Goal: Information Seeking & Learning: Learn about a topic

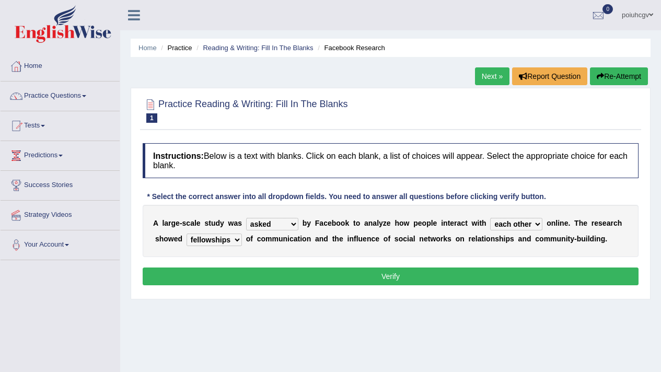
select select "asked"
select select "each other"
select select "fellowships"
click at [384, 275] on button "Verify" at bounding box center [391, 277] width 496 height 18
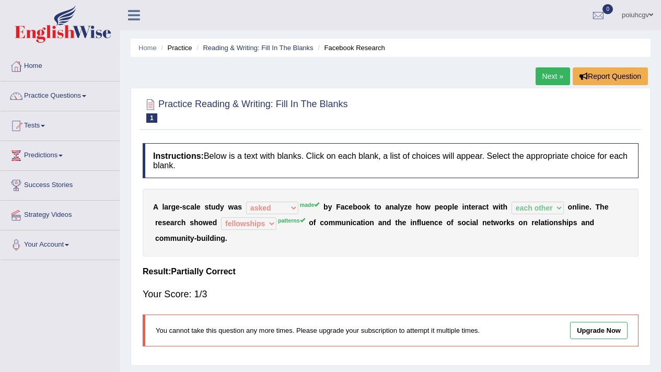
scroll to position [13, 0]
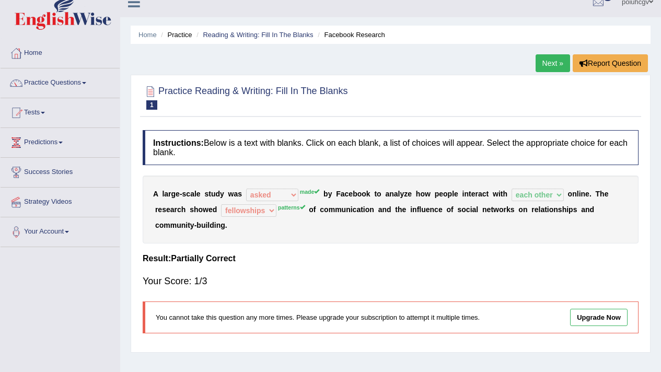
click at [450, 212] on b "o" at bounding box center [448, 209] width 5 height 8
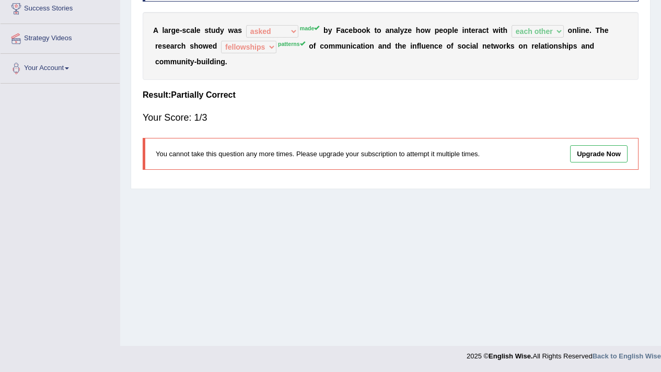
scroll to position [0, 0]
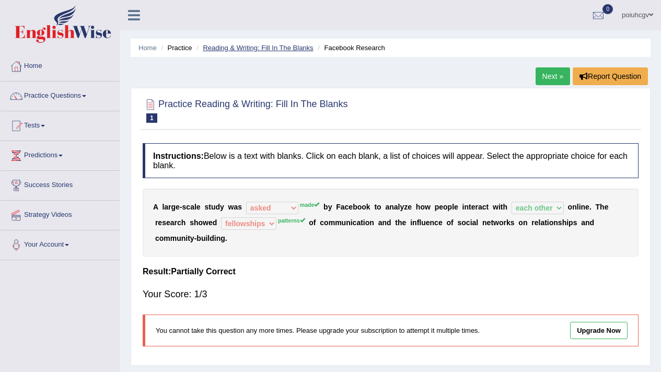
click at [285, 51] on link "Reading & Writing: Fill In The Blanks" at bounding box center [258, 48] width 110 height 8
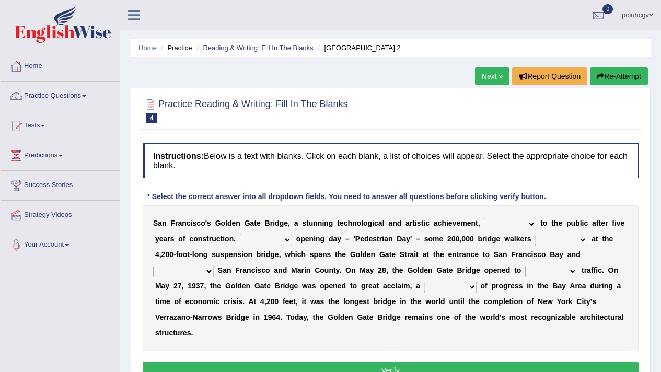
drag, startPoint x: 0, startPoint y: 0, endPoint x: 232, endPoint y: 227, distance: 325.0
click at [232, 227] on b "e" at bounding box center [234, 223] width 4 height 8
click at [59, 95] on link "Practice Questions" at bounding box center [60, 95] width 119 height 26
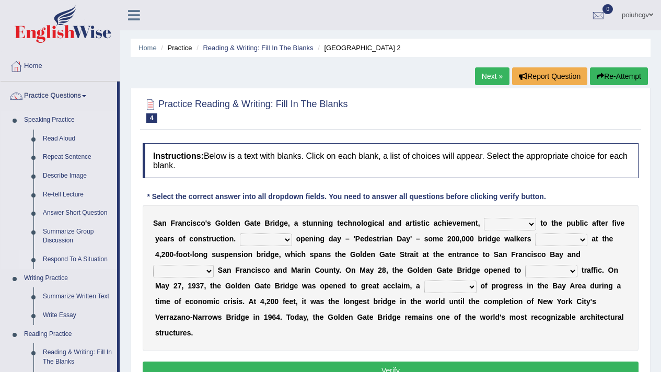
click at [78, 260] on link "Respond To A Situation" at bounding box center [77, 259] width 79 height 19
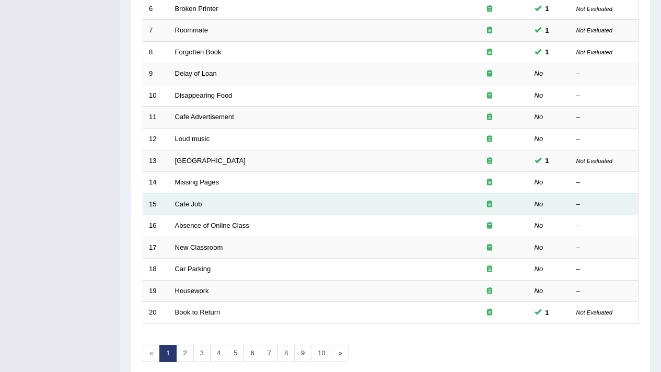
scroll to position [320, 0]
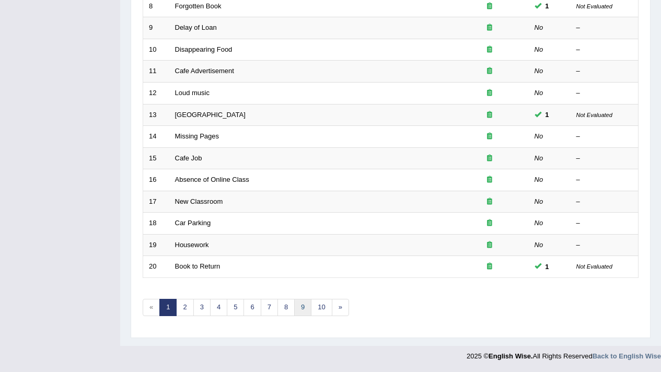
click at [301, 306] on link "9" at bounding box center [302, 307] width 17 height 17
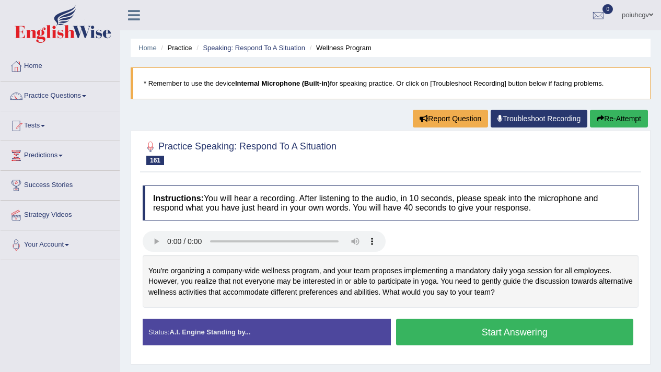
click at [418, 335] on button "Start Answering" at bounding box center [515, 332] width 238 height 27
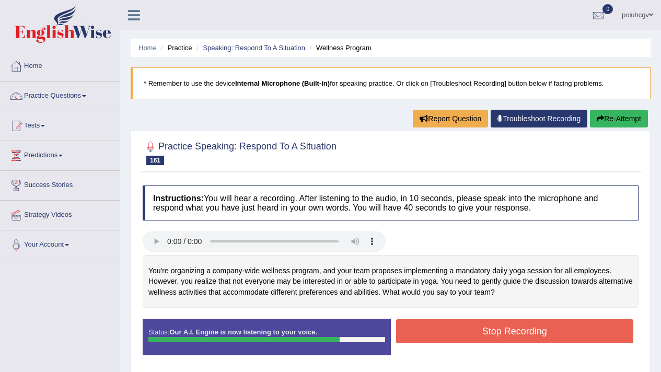
click at [418, 335] on button "Stop Recording" at bounding box center [515, 331] width 238 height 24
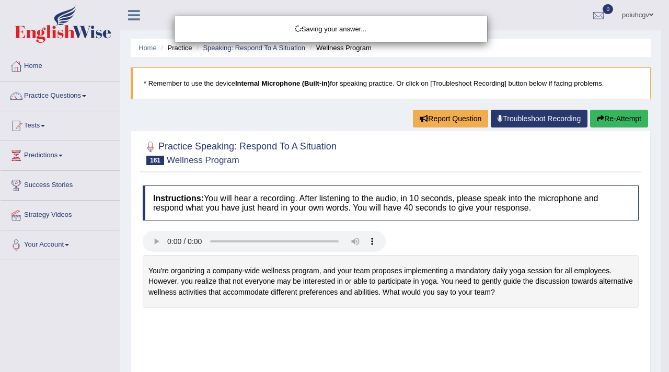
click at [449, 305] on div "Saving your answer..." at bounding box center [334, 186] width 669 height 372
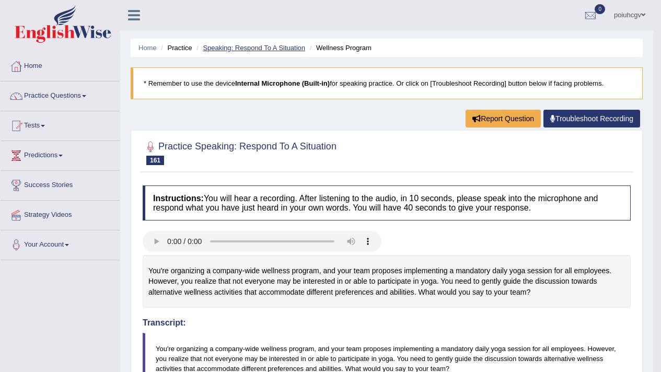
click at [297, 49] on link "Speaking: Respond To A Situation" at bounding box center [254, 48] width 102 height 8
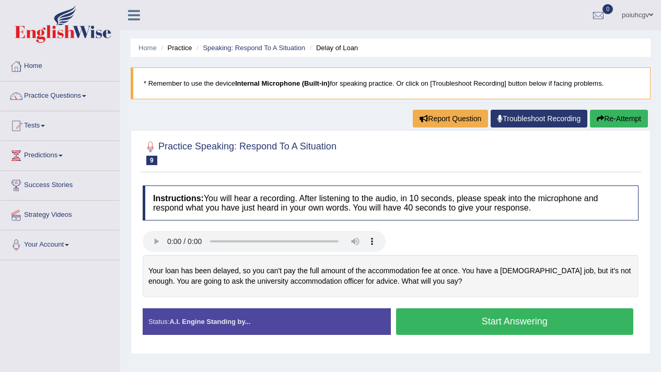
click at [417, 326] on button "Start Answering" at bounding box center [515, 321] width 238 height 27
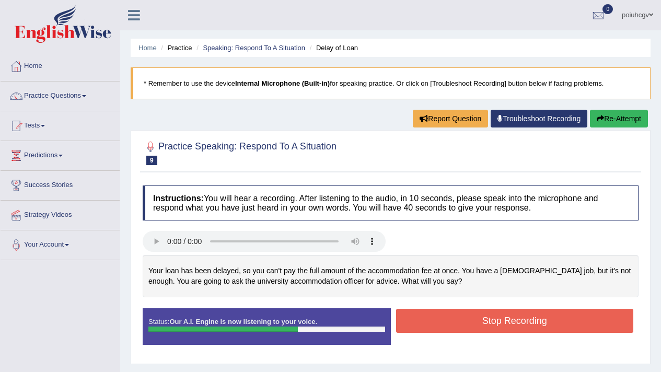
click at [417, 326] on button "Stop Recording" at bounding box center [515, 321] width 238 height 24
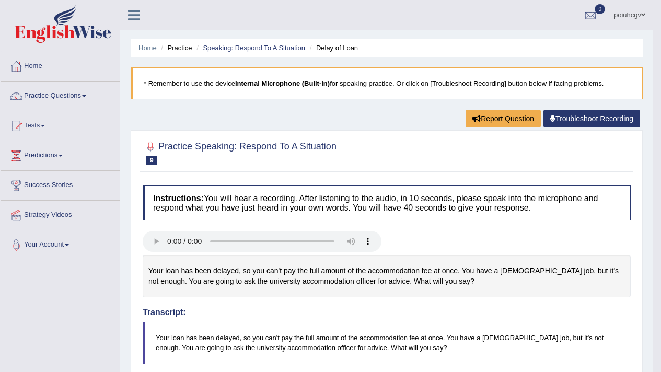
click at [251, 47] on link "Speaking: Respond To A Situation" at bounding box center [254, 48] width 102 height 8
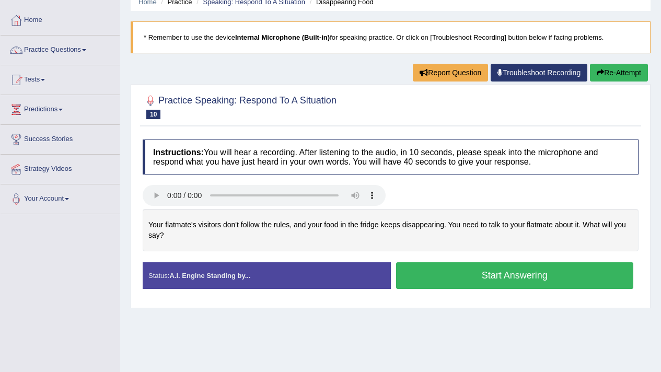
click at [403, 271] on button "Start Answering" at bounding box center [515, 275] width 238 height 27
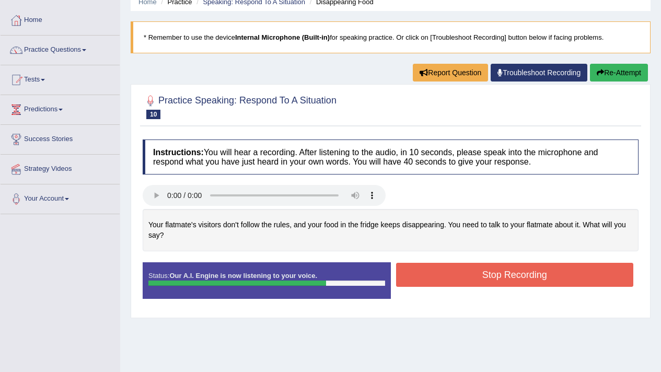
click at [403, 271] on button "Stop Recording" at bounding box center [515, 275] width 238 height 24
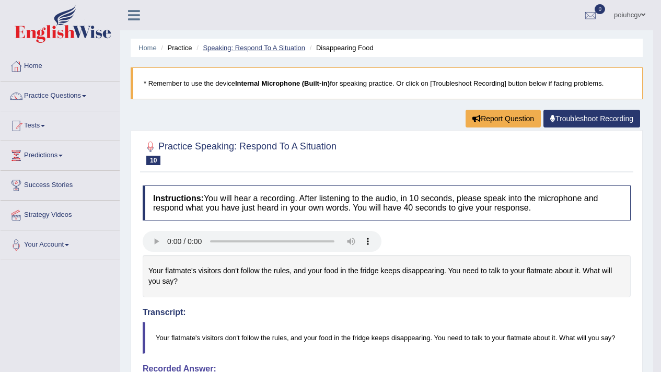
click at [286, 49] on link "Speaking: Respond To A Situation" at bounding box center [254, 48] width 102 height 8
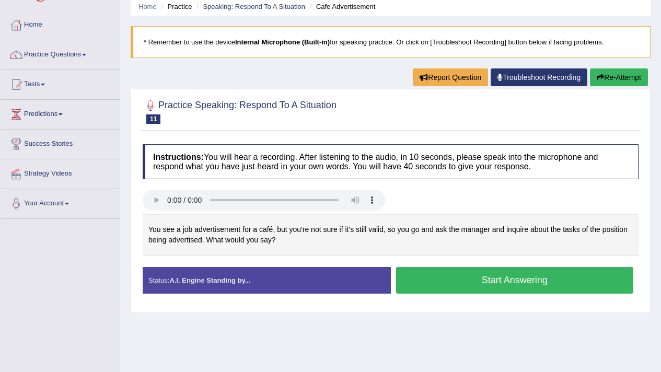
click at [424, 279] on button "Start Answering" at bounding box center [515, 280] width 238 height 27
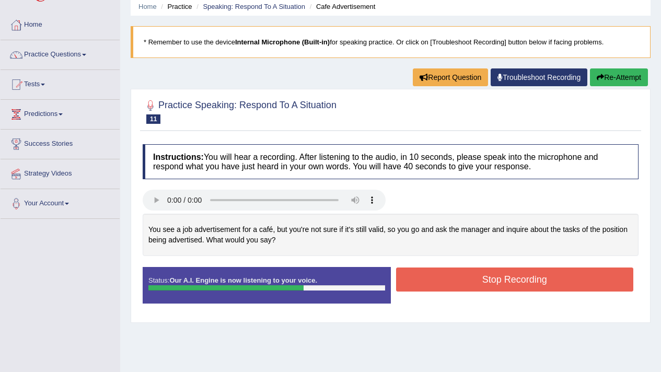
click at [424, 279] on button "Stop Recording" at bounding box center [515, 280] width 238 height 24
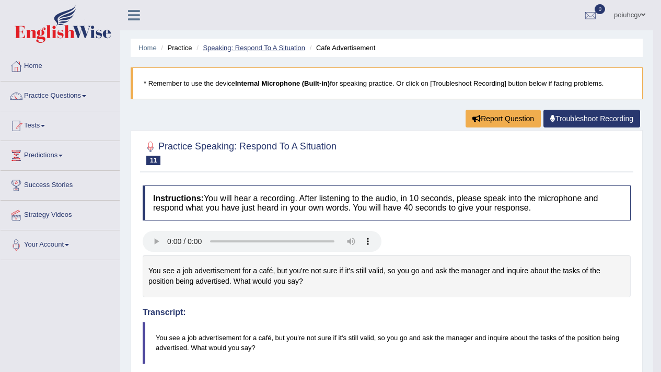
click at [260, 49] on link "Speaking: Respond To A Situation" at bounding box center [254, 48] width 102 height 8
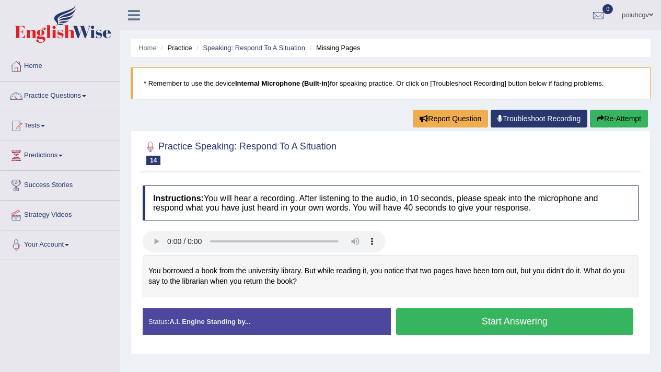
click at [408, 322] on button "Start Answering" at bounding box center [515, 321] width 238 height 27
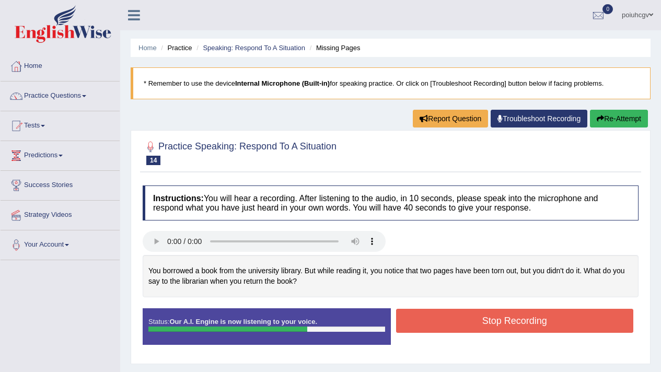
click at [408, 322] on button "Stop Recording" at bounding box center [515, 321] width 238 height 24
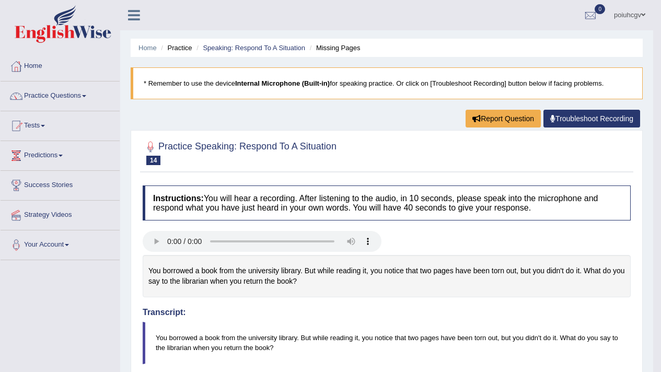
click at [322, 85] on b "Internal Microphone (Built-in)" at bounding box center [282, 83] width 95 height 8
click at [315, 81] on b "Internal Microphone (Built-in)" at bounding box center [282, 83] width 95 height 8
click at [306, 82] on b "Internal Microphone (Built-in)" at bounding box center [282, 83] width 95 height 8
click at [305, 82] on b "Internal Microphone (Built-in)" at bounding box center [282, 83] width 95 height 8
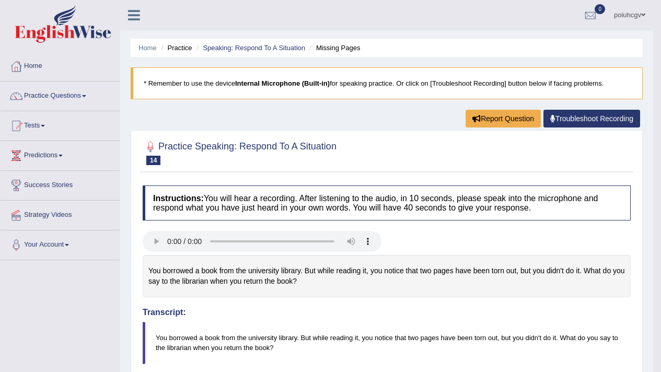
click at [306, 83] on b "Internal Microphone (Built-in)" at bounding box center [282, 83] width 95 height 8
click at [230, 44] on link "Speaking: Respond To A Situation" at bounding box center [254, 48] width 102 height 8
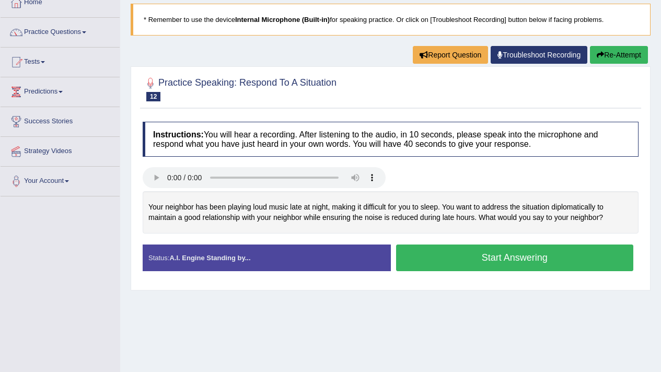
scroll to position [64, 0]
click at [414, 268] on button "Start Answering" at bounding box center [515, 258] width 238 height 27
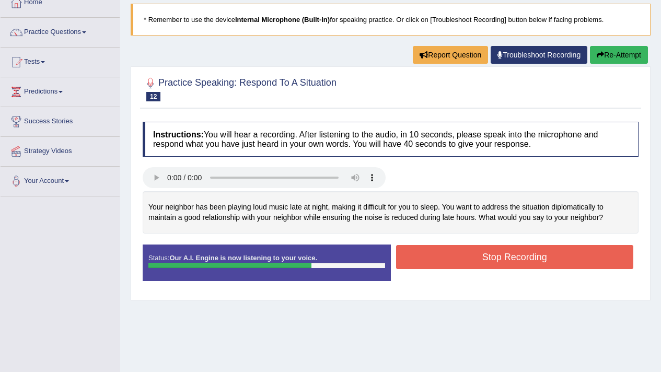
click at [616, 59] on button "Re-Attempt" at bounding box center [619, 55] width 58 height 18
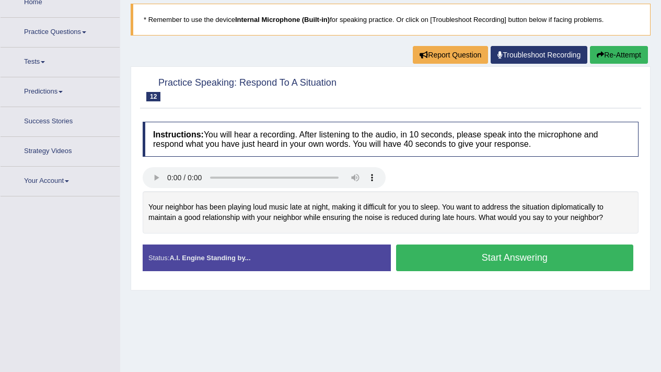
scroll to position [64, 0]
click at [435, 260] on button "Start Answering" at bounding box center [515, 258] width 238 height 27
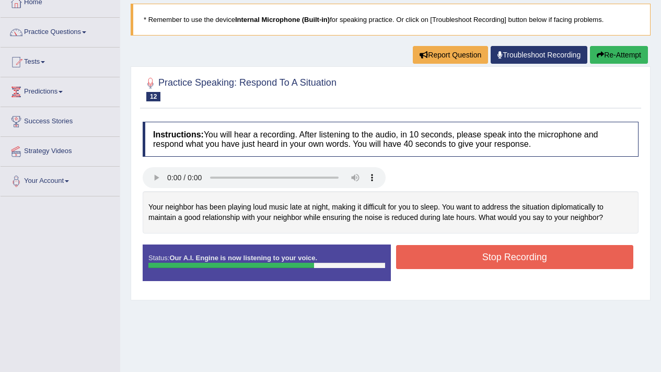
click at [435, 256] on button "Stop Recording" at bounding box center [515, 257] width 238 height 24
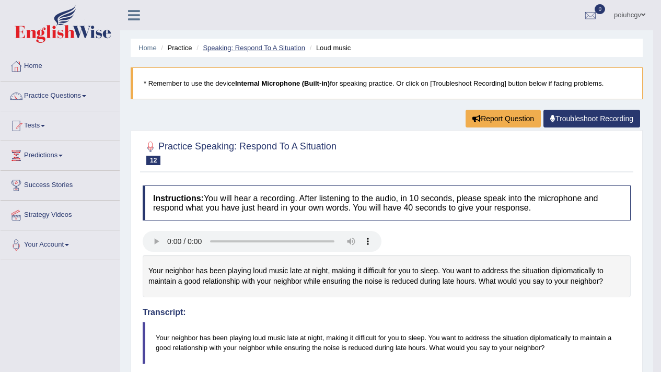
click at [277, 50] on link "Speaking: Respond To A Situation" at bounding box center [254, 48] width 102 height 8
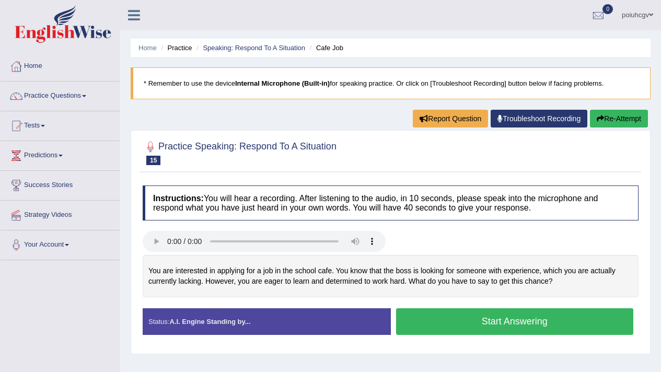
click at [415, 327] on button "Start Answering" at bounding box center [515, 321] width 238 height 27
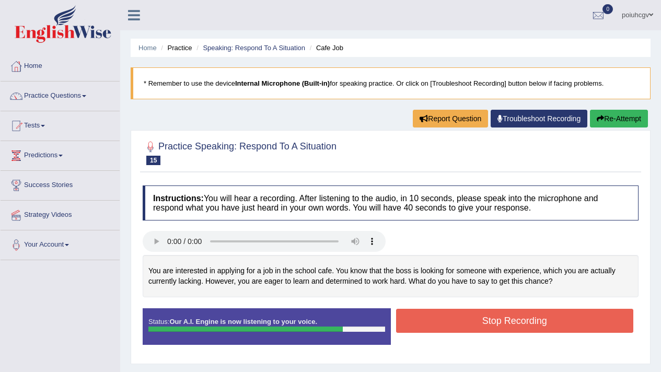
click at [415, 327] on button "Stop Recording" at bounding box center [515, 321] width 238 height 24
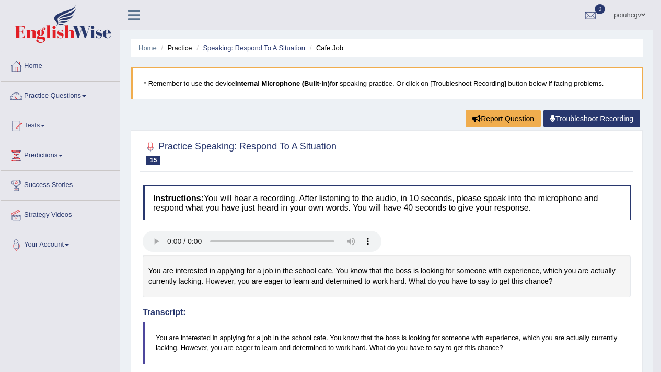
click at [297, 50] on link "Speaking: Respond To A Situation" at bounding box center [254, 48] width 102 height 8
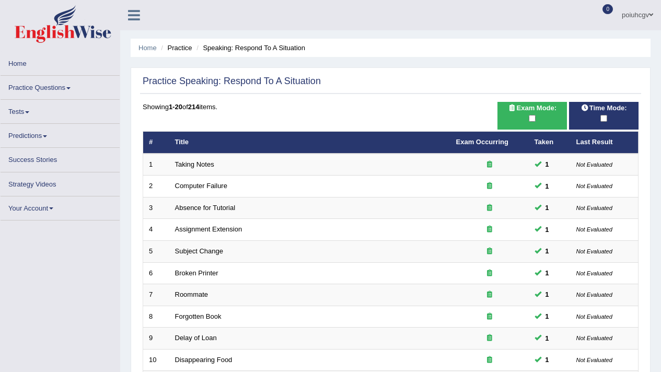
scroll to position [232, 0]
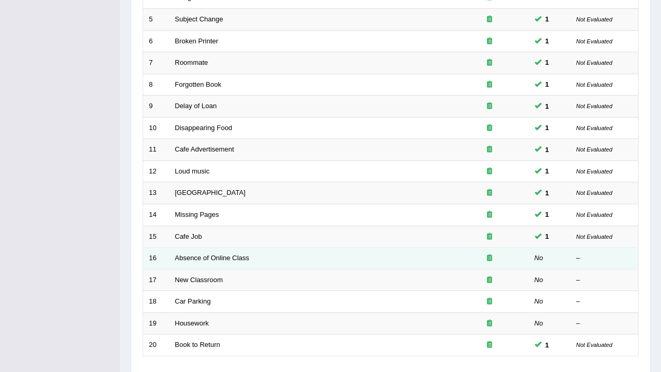
click at [245, 259] on link "Absence of Online Class" at bounding box center [212, 258] width 74 height 8
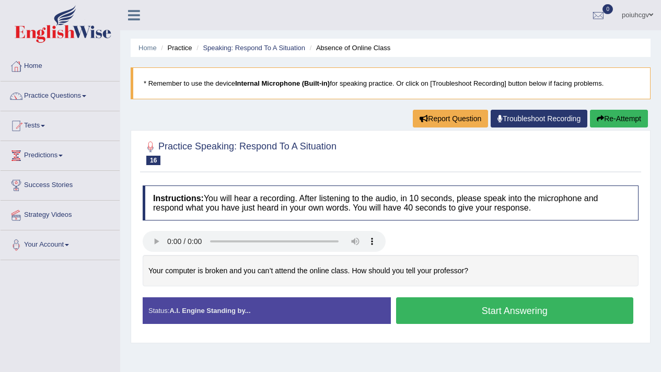
click at [412, 300] on button "Start Answering" at bounding box center [515, 310] width 238 height 27
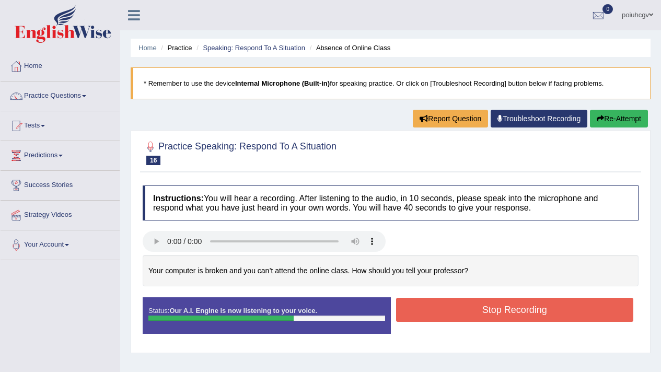
click at [412, 300] on button "Stop Recording" at bounding box center [515, 310] width 238 height 24
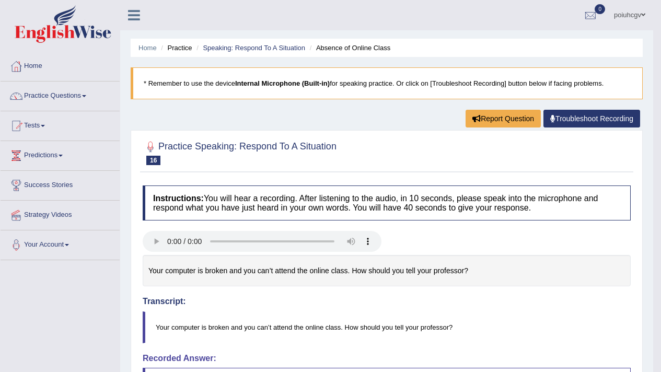
click at [276, 52] on li "Speaking: Respond To A Situation" at bounding box center [249, 48] width 111 height 10
click at [272, 49] on link "Speaking: Respond To A Situation" at bounding box center [254, 48] width 102 height 8
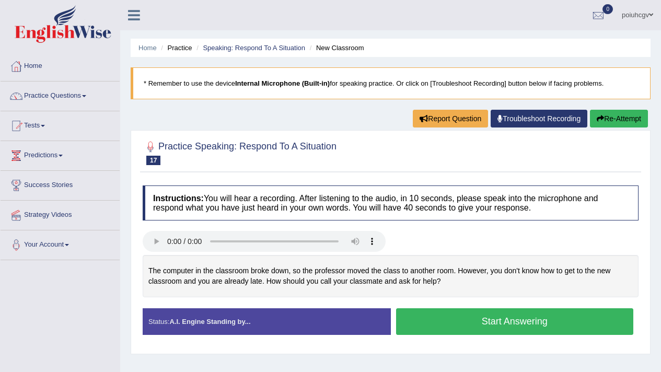
click at [514, 316] on button "Start Answering" at bounding box center [515, 321] width 238 height 27
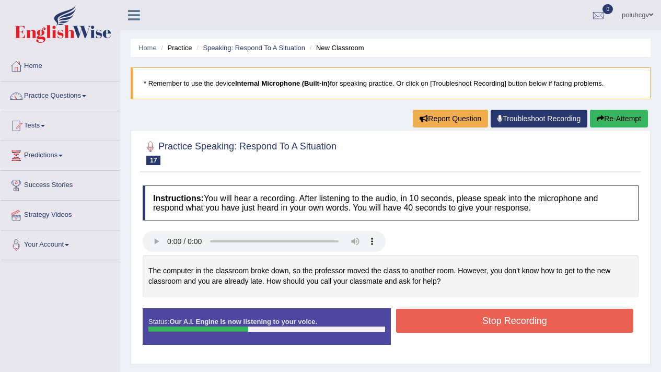
click at [601, 113] on button "Re-Attempt" at bounding box center [619, 119] width 58 height 18
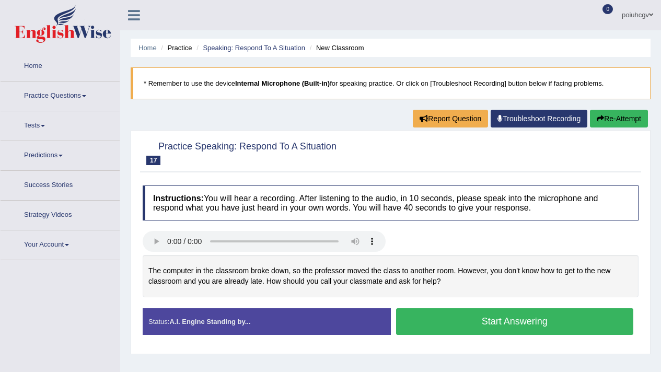
click at [497, 328] on button "Start Answering" at bounding box center [515, 321] width 238 height 27
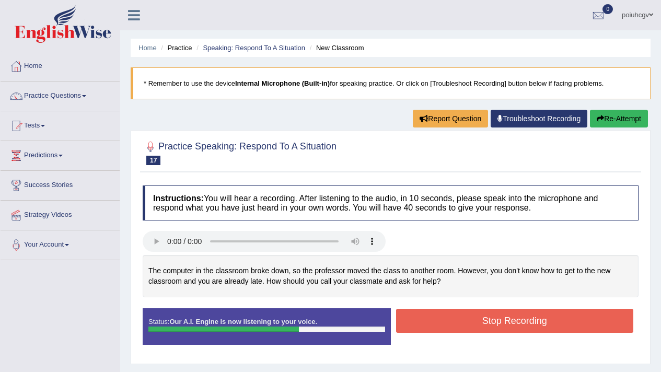
click at [497, 328] on button "Stop Recording" at bounding box center [515, 321] width 238 height 24
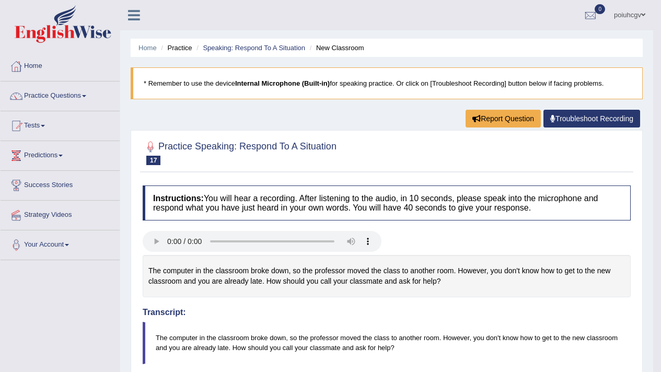
click at [497, 328] on blockquote "The computer in the classroom broke down, so the professor moved the class to a…" at bounding box center [387, 343] width 488 height 42
click at [286, 52] on ul "Home Practice Speaking: Respond To A Situation New Classroom" at bounding box center [387, 48] width 512 height 18
click at [282, 51] on link "Speaking: Respond To A Situation" at bounding box center [254, 48] width 102 height 8
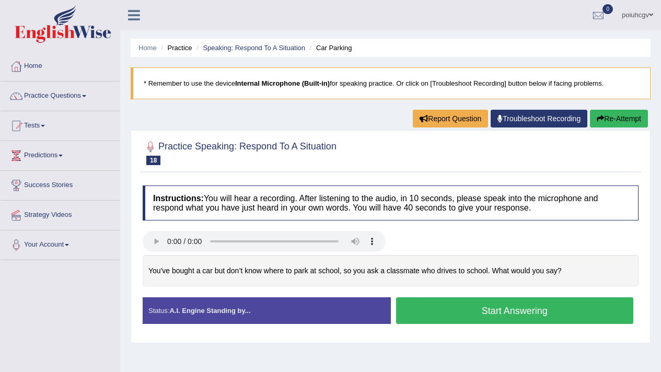
click at [472, 311] on button "Start Answering" at bounding box center [515, 310] width 238 height 27
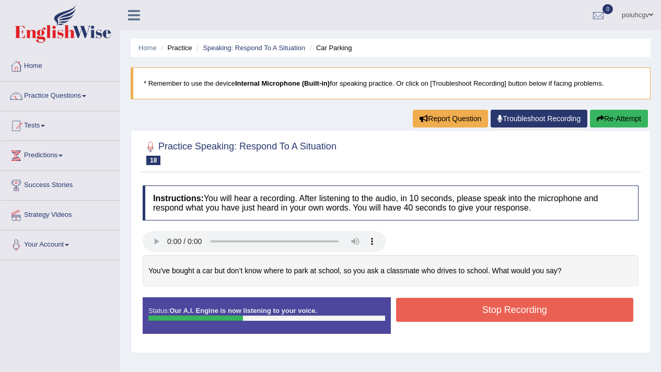
click at [636, 120] on button "Re-Attempt" at bounding box center [619, 119] width 58 height 18
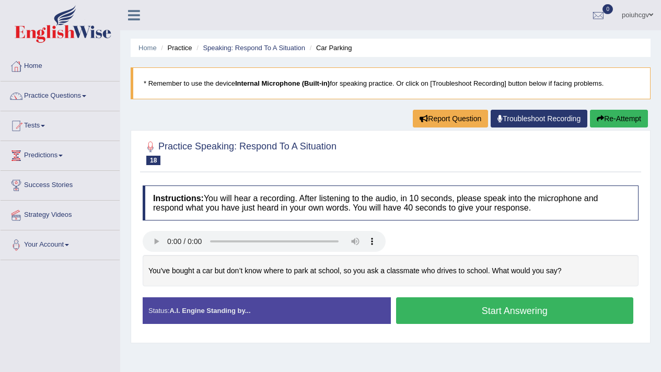
click at [498, 319] on button "Start Answering" at bounding box center [515, 310] width 238 height 27
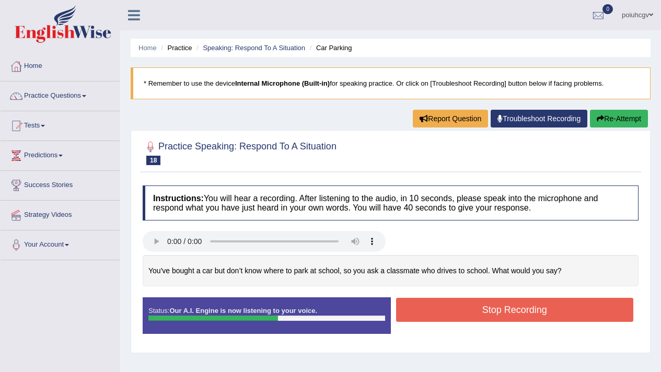
click at [498, 319] on button "Stop Recording" at bounding box center [515, 310] width 238 height 24
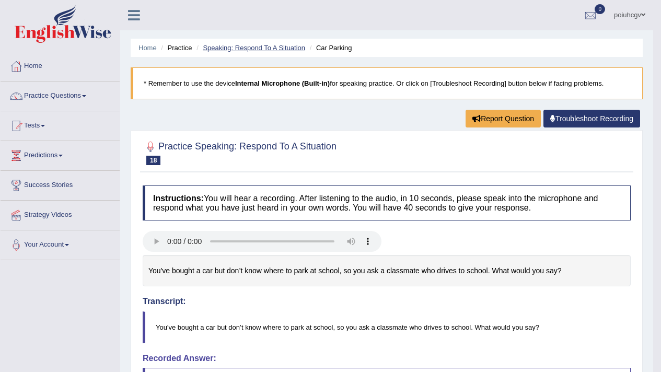
click at [267, 44] on link "Speaking: Respond To A Situation" at bounding box center [254, 48] width 102 height 8
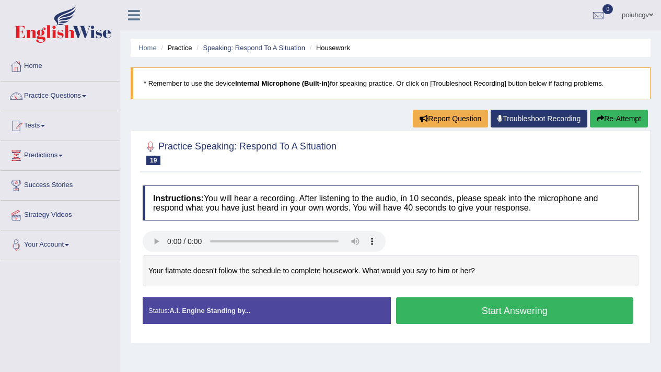
click at [466, 312] on button "Start Answering" at bounding box center [515, 310] width 238 height 27
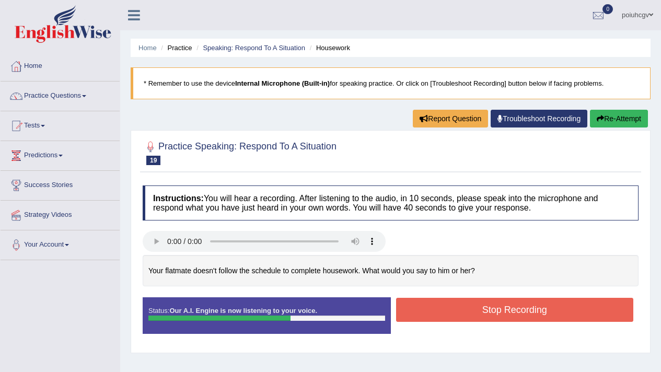
click at [466, 312] on button "Stop Recording" at bounding box center [515, 310] width 238 height 24
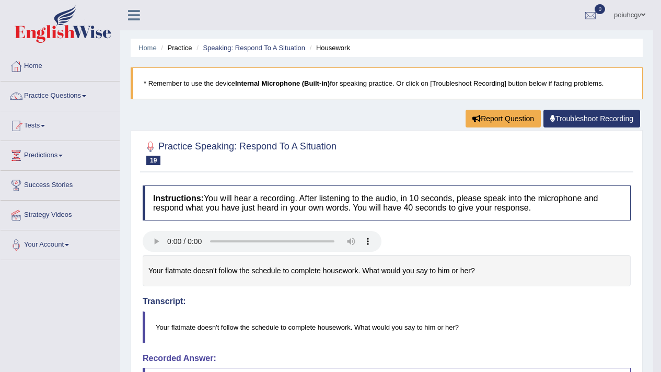
click at [185, 49] on li "Practice" at bounding box center [174, 48] width 33 height 10
click at [45, 125] on span at bounding box center [43, 126] width 4 height 2
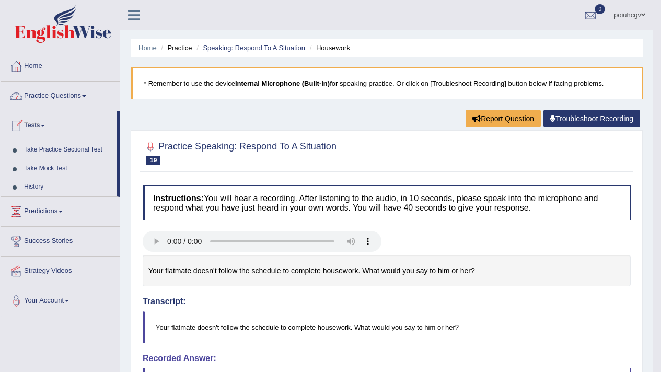
click at [42, 103] on link "Practice Questions" at bounding box center [60, 95] width 119 height 26
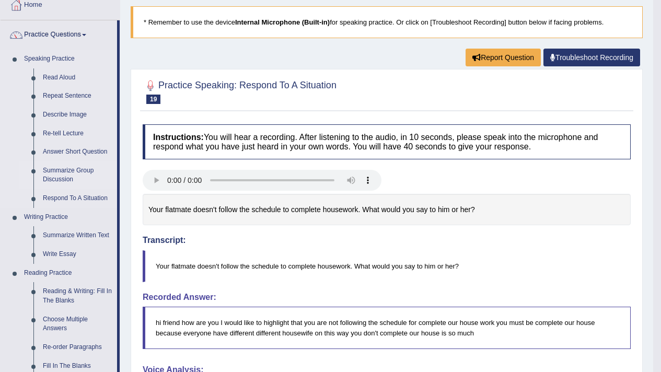
scroll to position [61, 0]
click at [68, 174] on link "Summarize Group Discussion" at bounding box center [77, 176] width 79 height 28
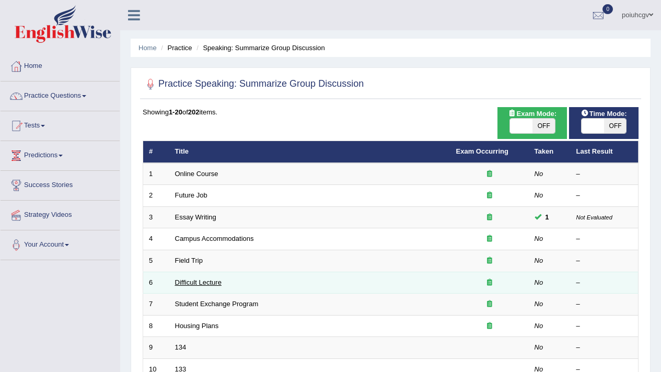
click at [200, 279] on link "Difficult Lecture" at bounding box center [198, 283] width 47 height 8
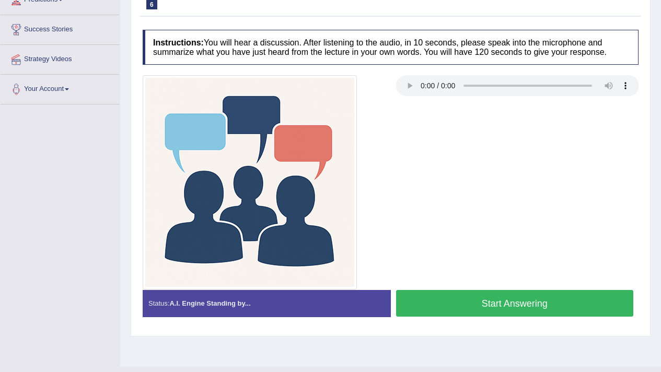
click at [423, 297] on button "Start Answering" at bounding box center [515, 303] width 238 height 27
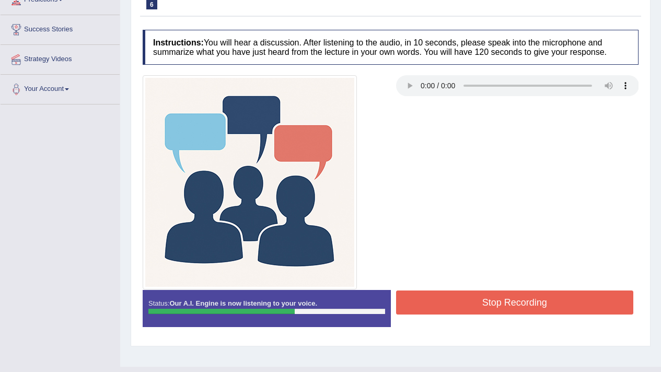
click at [423, 297] on button "Stop Recording" at bounding box center [515, 303] width 238 height 24
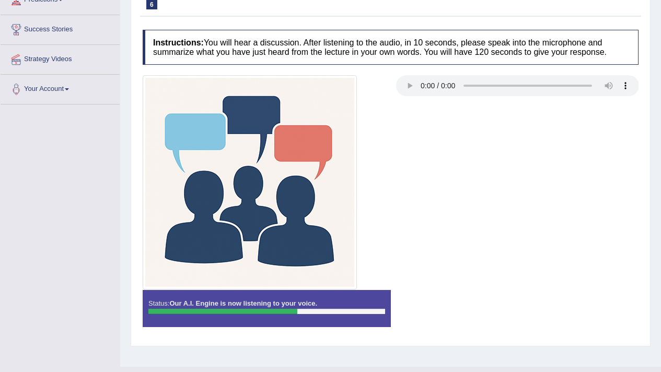
click at [430, 298] on div "Instructions: You will hear a discussion. After listening to the audio, in 10 s…" at bounding box center [390, 183] width 501 height 316
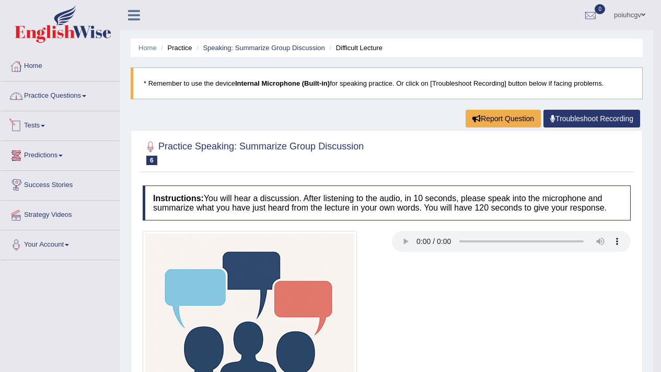
click at [55, 104] on link "Practice Questions" at bounding box center [60, 95] width 119 height 26
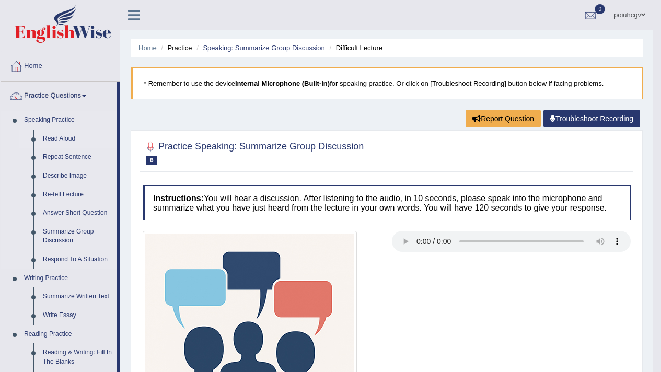
click at [59, 134] on link "Read Aloud" at bounding box center [77, 139] width 79 height 19
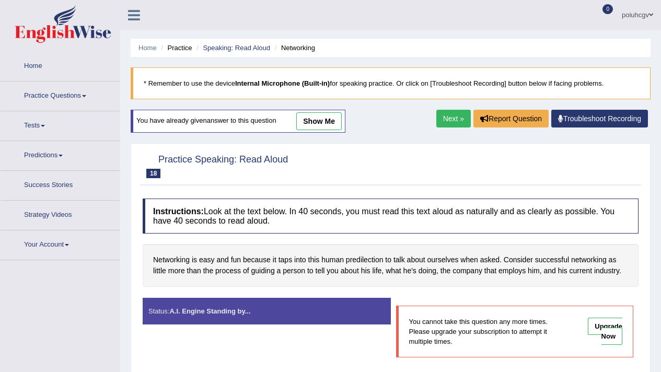
scroll to position [65, 0]
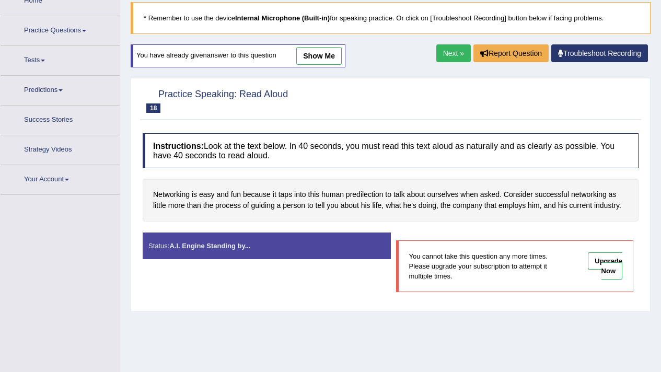
click at [457, 261] on p "You cannot take this question any more times. Please upgrade your subscription …" at bounding box center [489, 266] width 160 height 30
click at [440, 51] on link "Next »" at bounding box center [454, 53] width 35 height 18
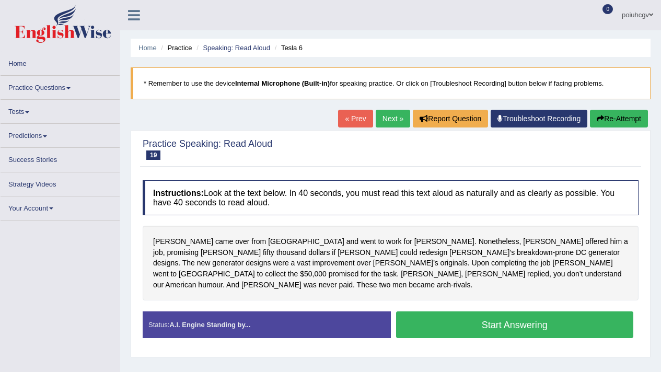
click at [393, 119] on link "Next »" at bounding box center [393, 119] width 35 height 18
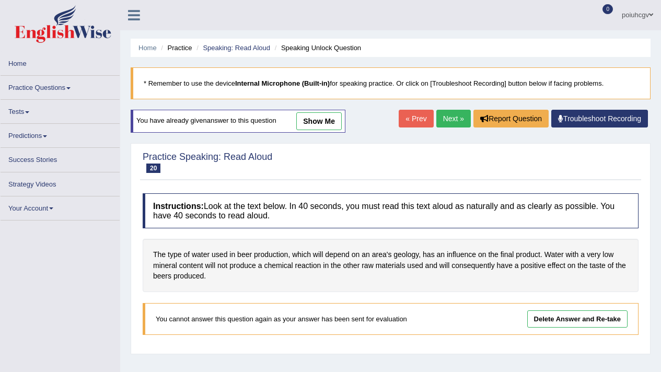
click at [552, 316] on link "Delete Answer and Re-take" at bounding box center [577, 319] width 100 height 17
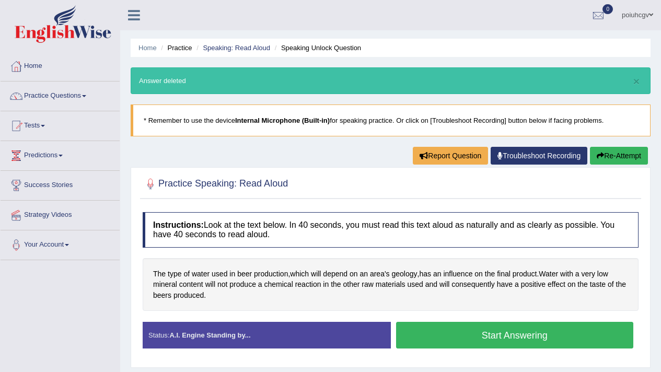
scroll to position [11, 0]
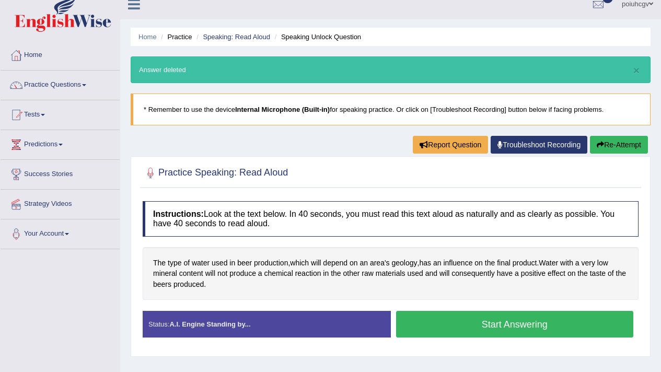
click at [497, 326] on button "Start Answering" at bounding box center [515, 324] width 238 height 27
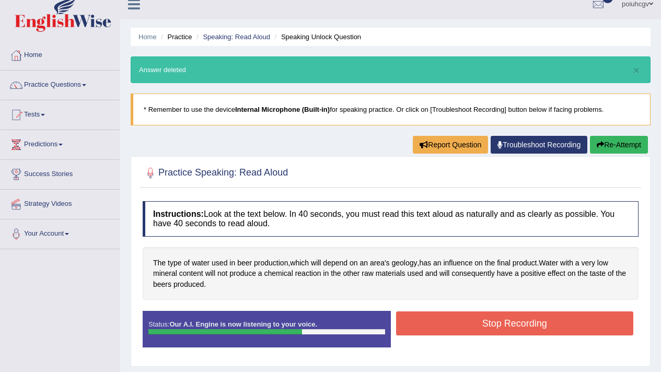
click at [497, 326] on button "Stop Recording" at bounding box center [515, 324] width 238 height 24
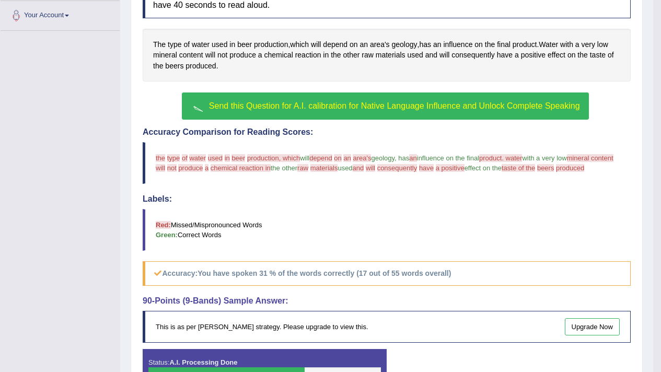
scroll to position [204, 0]
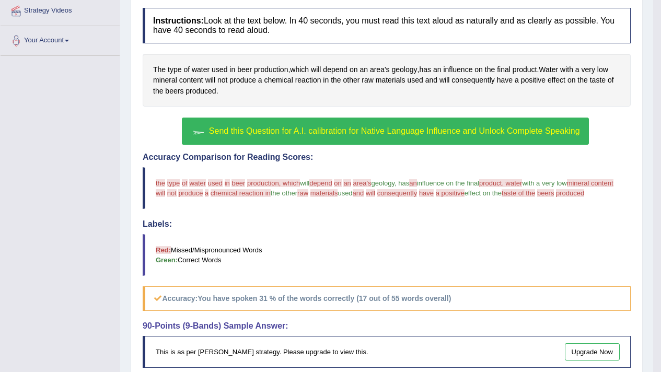
click at [331, 135] on span "Send this Question for A.I. calibration for Native Language Influence and Unloc…" at bounding box center [394, 131] width 371 height 9
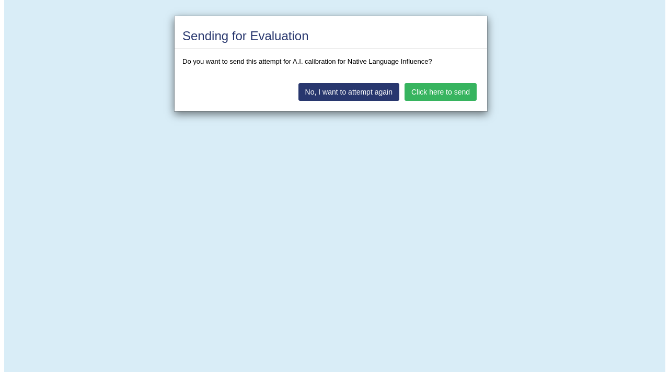
scroll to position [317, 0]
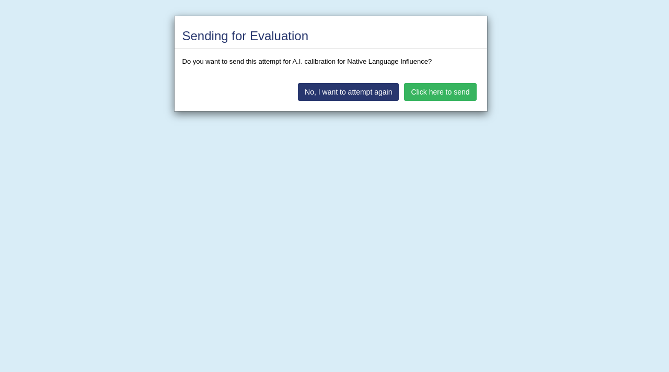
click at [456, 95] on button "Click here to send" at bounding box center [440, 92] width 72 height 18
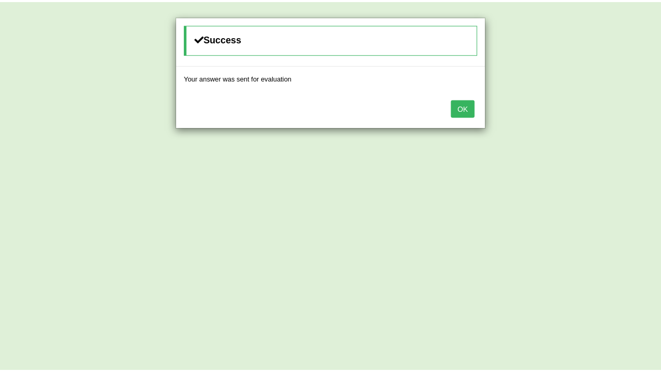
scroll to position [307, 0]
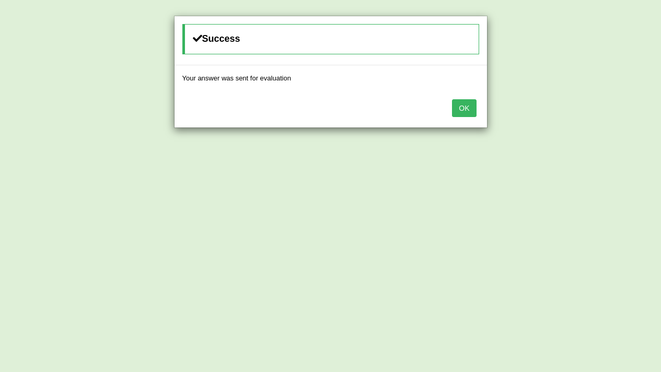
click at [459, 107] on button "OK" at bounding box center [464, 108] width 24 height 18
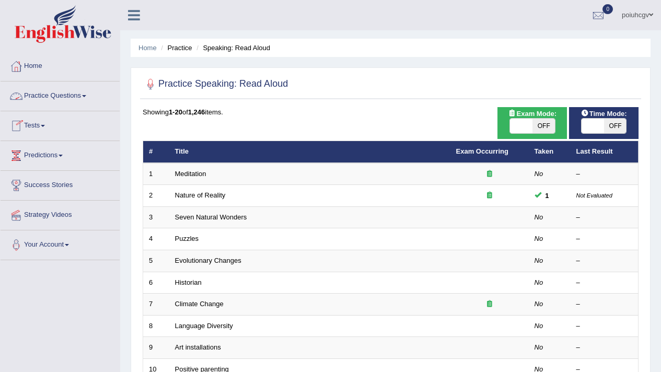
click at [54, 98] on link "Practice Questions" at bounding box center [60, 95] width 119 height 26
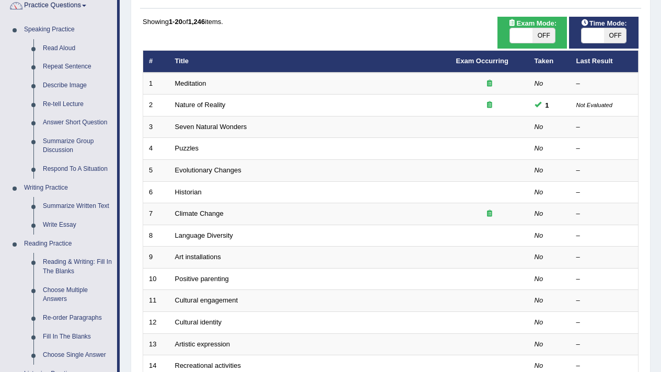
scroll to position [203, 0]
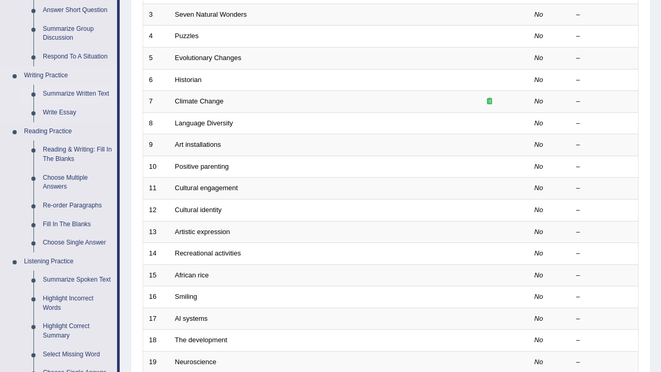
click at [52, 95] on link "Summarize Written Text" at bounding box center [77, 94] width 79 height 19
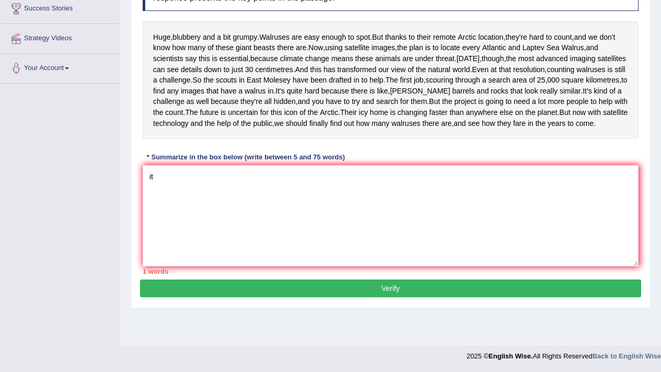
scroll to position [201, 0]
type textarea "i"
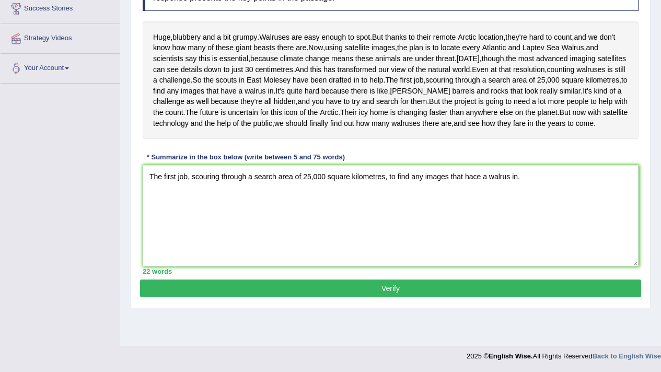
type textarea "The first job, scouring through a search area of 25,000 square kilometres, to f…"
click at [157, 297] on button "Verify" at bounding box center [390, 289] width 501 height 18
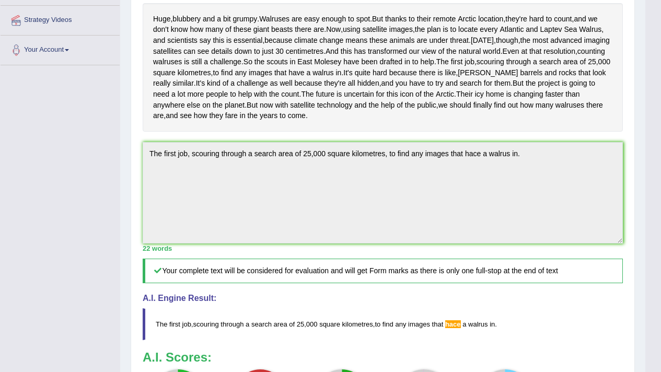
scroll to position [387, 0]
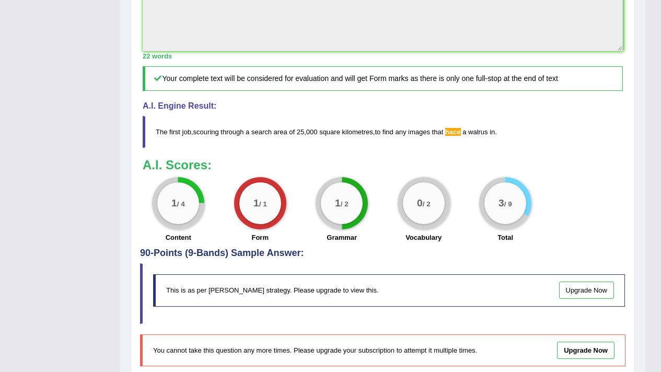
click at [462, 148] on blockquote "The first job , scouring through a search area of 25 , 000 square kilometres , …" at bounding box center [383, 132] width 480 height 32
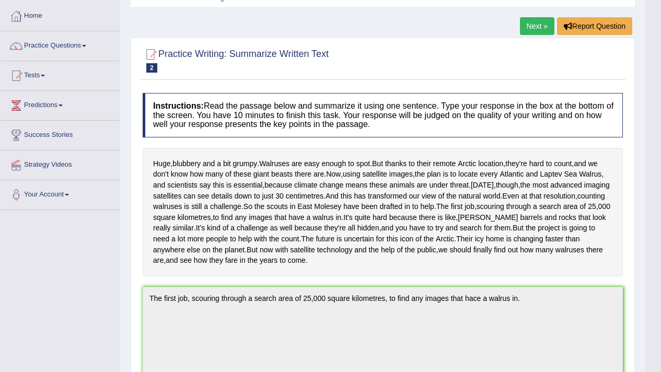
scroll to position [0, 0]
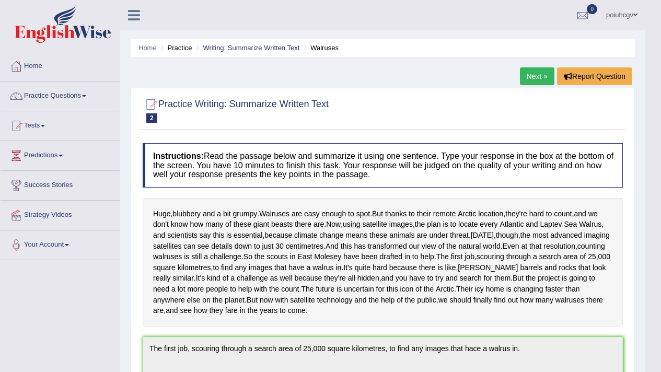
click at [542, 72] on link "Next »" at bounding box center [537, 76] width 35 height 18
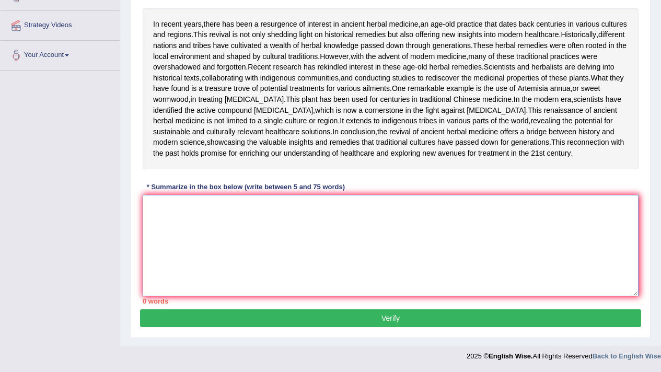
type textarea "f"
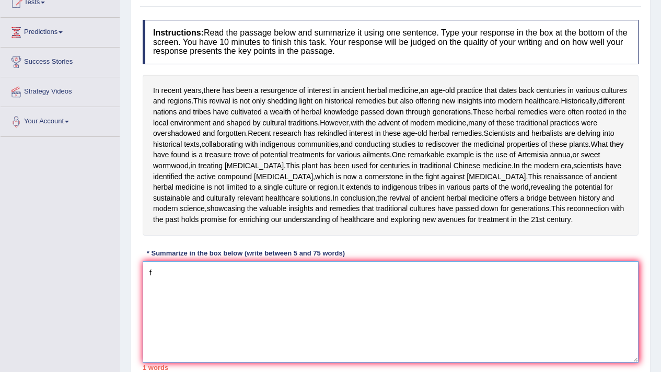
scroll to position [116, 0]
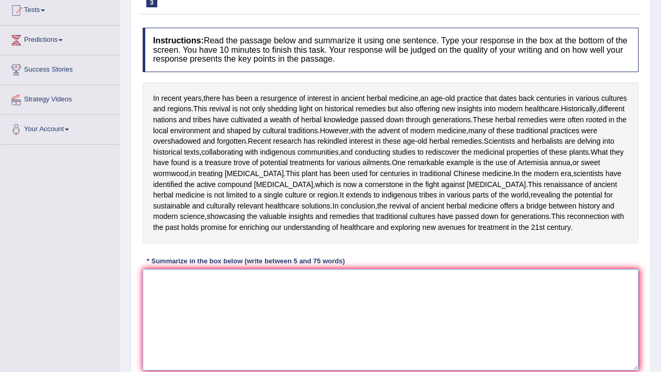
type textarea "k"
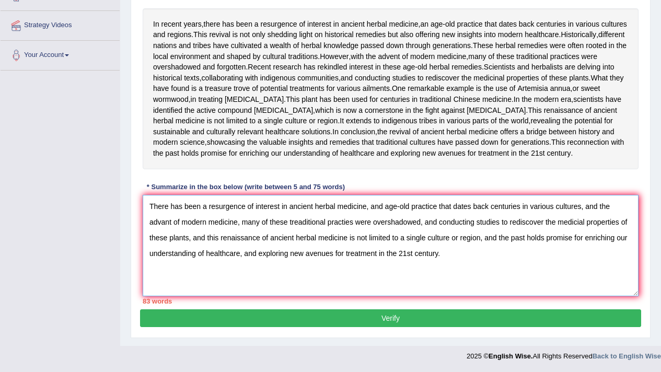
scroll to position [248, 0]
drag, startPoint x: 240, startPoint y: 253, endPoint x: 423, endPoint y: 248, distance: 183.6
click at [423, 248] on textarea "There has been a resurgence of interest in ancient herbal medicine, and age-old…" at bounding box center [391, 245] width 496 height 101
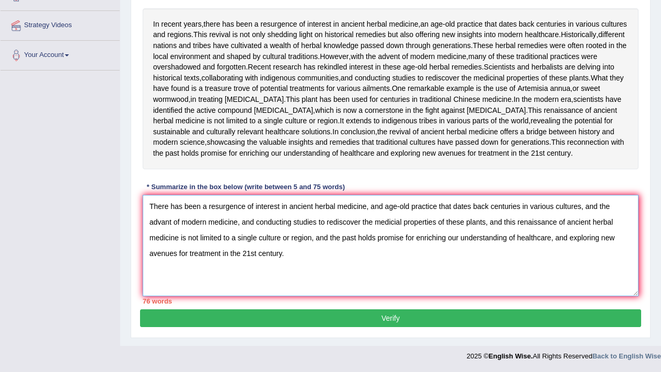
click at [305, 276] on textarea "There has been a resurgence of interest in ancient herbal medicine, and age-old…" at bounding box center [391, 245] width 496 height 101
click at [401, 236] on textarea "There has been a resurgence of interest in ancient herbal medicine, and age-old…" at bounding box center [391, 245] width 496 height 101
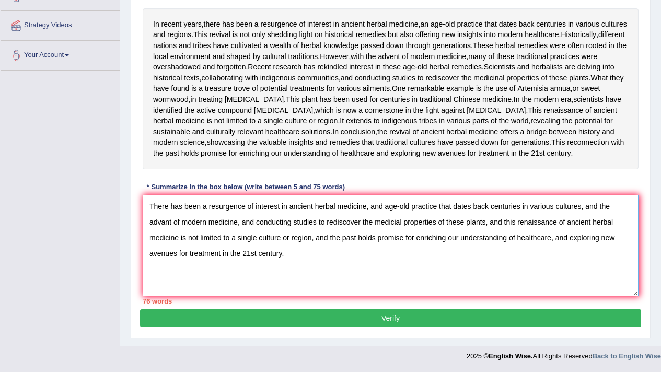
click at [392, 237] on textarea "There has been a resurgence of interest in ancient herbal medicine, and age-old…" at bounding box center [391, 245] width 496 height 101
click at [399, 234] on textarea "There has been a resurgence of interest in ancient herbal medicine, and age-old…" at bounding box center [391, 245] width 496 height 101
click at [414, 296] on textarea "There has been a resurgence of interest in ancient herbal medicine, and age-old…" at bounding box center [391, 245] width 496 height 101
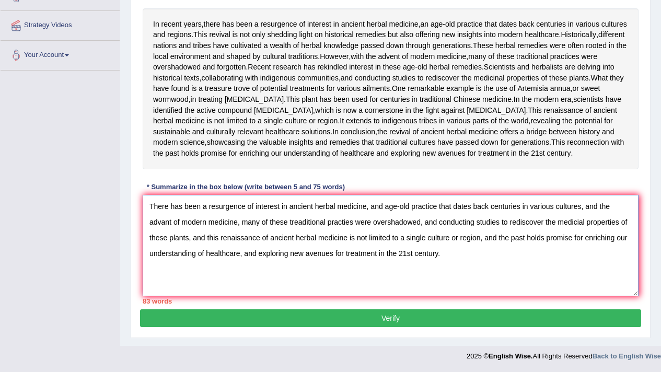
click at [370, 277] on textarea "There has been a resurgence of interest in ancient herbal medicine, and age-old…" at bounding box center [391, 245] width 496 height 101
drag, startPoint x: 600, startPoint y: 235, endPoint x: 244, endPoint y: 217, distance: 357.0
click at [244, 217] on textarea "There has been a resurgence of interest in ancient herbal medicine, and age-old…" at bounding box center [391, 245] width 496 height 101
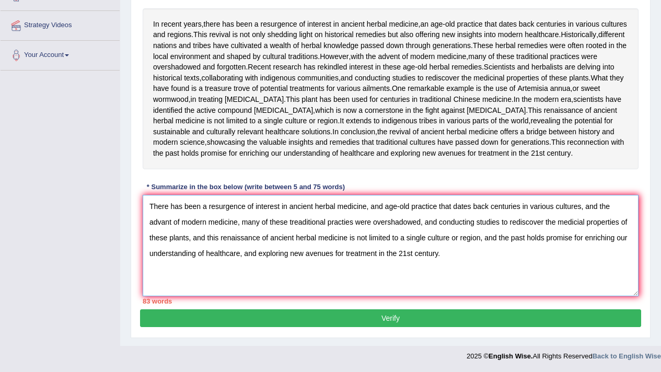
drag, startPoint x: 243, startPoint y: 224, endPoint x: 425, endPoint y: 222, distance: 182.5
click at [425, 222] on textarea "There has been a resurgence of interest in ancient herbal medicine, and age-old…" at bounding box center [391, 245] width 496 height 101
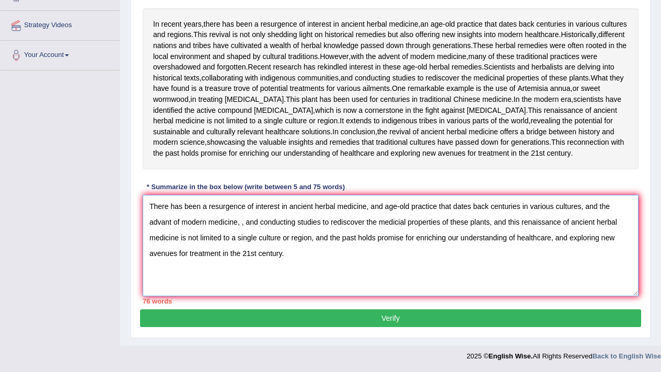
click at [247, 224] on textarea "There has been a resurgence of interest in ancient herbal medicine, and age-old…" at bounding box center [391, 245] width 496 height 101
click at [329, 221] on textarea "There has been a resurgence of interest in ancient herbal medicine, and age-old…" at bounding box center [391, 245] width 496 height 101
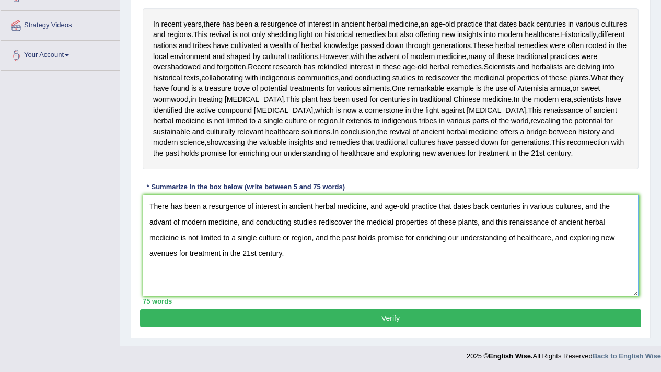
type textarea "There has been a resurgence of interest in ancient herbal medicine, and age-old…"
click at [312, 322] on button "Verify" at bounding box center [390, 318] width 501 height 18
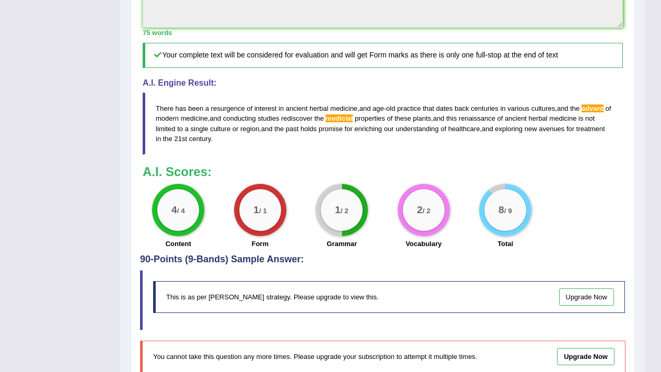
scroll to position [564, 0]
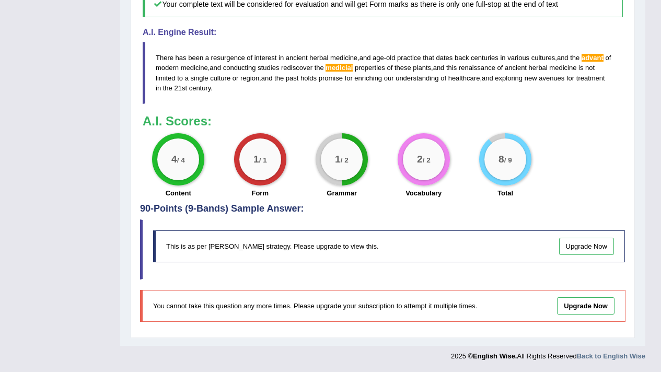
click at [352, 72] on span "medicial" at bounding box center [339, 68] width 27 height 8
click at [310, 146] on div "A.I. Scores: 4 / 4 Content 1 / 1 Form 1 / 2 Grammar 2 / 2 Vocabulary 8 / 9 Total" at bounding box center [383, 157] width 480 height 87
click at [305, 167] on div "1 / 2 Grammar" at bounding box center [342, 166] width 82 height 67
click at [305, 185] on div "1 / 2 Grammar" at bounding box center [342, 166] width 82 height 67
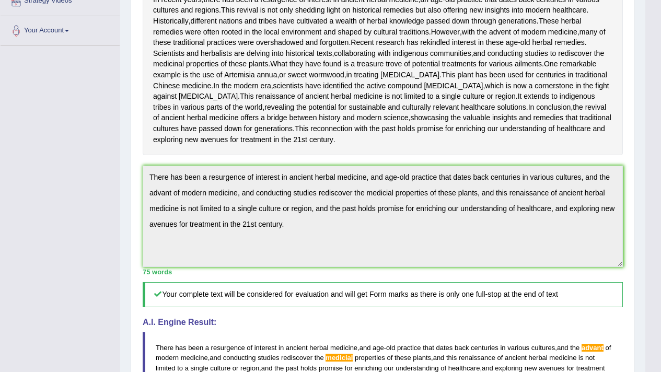
scroll to position [313, 0]
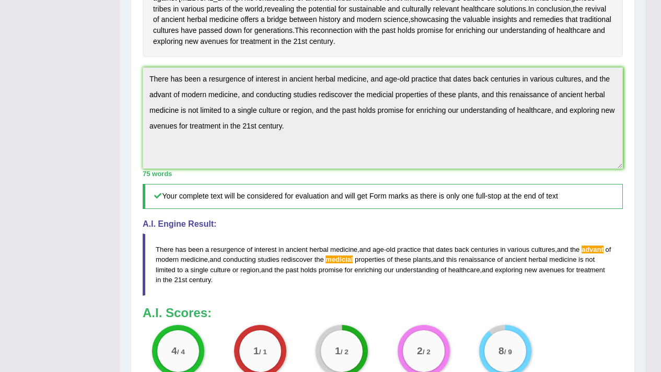
drag, startPoint x: 282, startPoint y: 256, endPoint x: 276, endPoint y: 228, distance: 28.4
click at [282, 256] on div "Instructions: Read the passage below and summarize it using one sentence. Type …" at bounding box center [383, 110] width 486 height 570
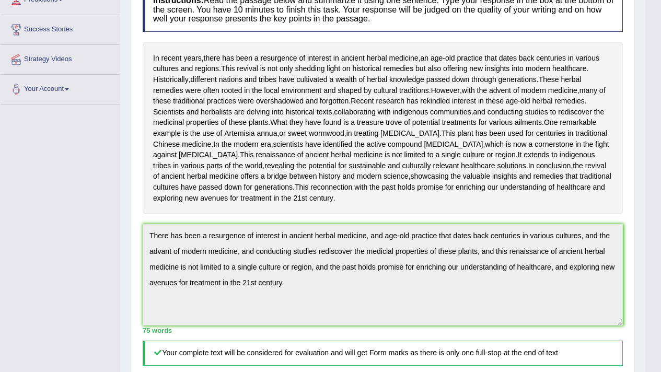
scroll to position [0, 0]
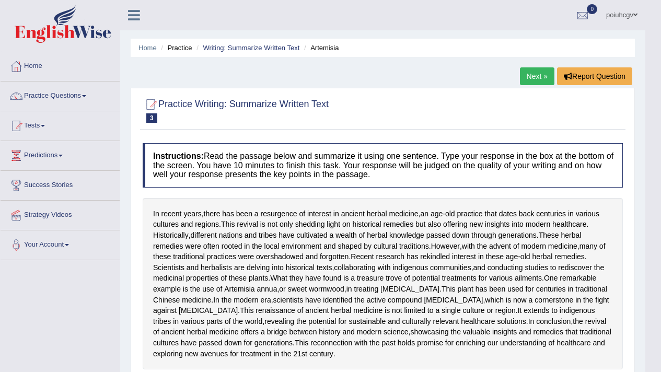
click at [524, 82] on link "Next »" at bounding box center [537, 76] width 35 height 18
